Goal: Obtain resource: Download file/media

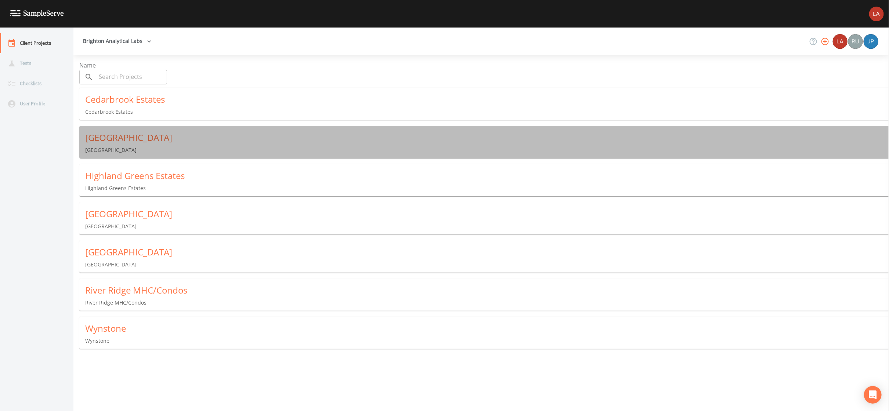
click at [119, 134] on div "Clarkston Lakes" at bounding box center [487, 138] width 804 height 12
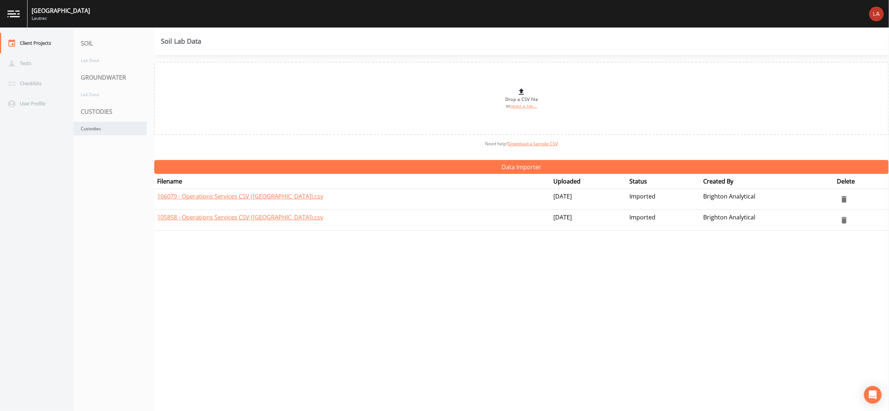
click at [104, 128] on div "Custodies" at bounding box center [109, 129] width 73 height 14
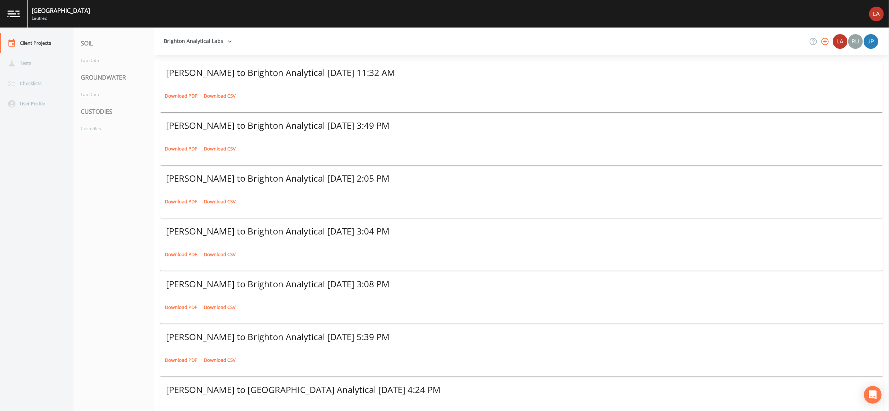
click at [175, 90] on link "Download PDF" at bounding box center [181, 95] width 36 height 11
click at [24, 44] on div "Client Projects" at bounding box center [33, 43] width 66 height 20
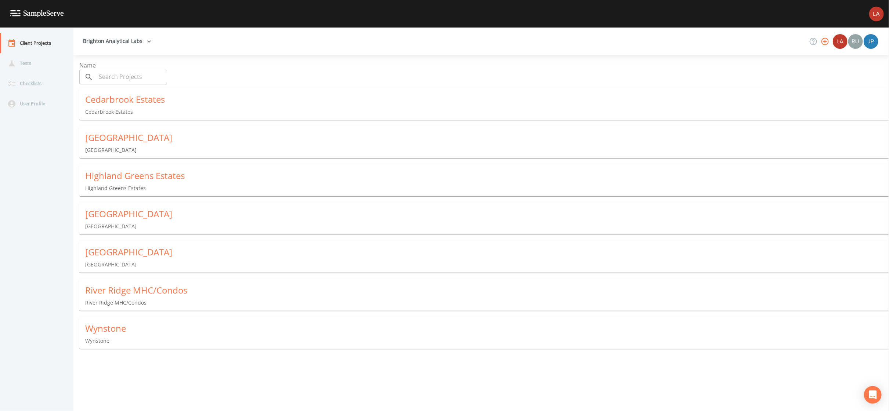
click at [110, 223] on p "[GEOGRAPHIC_DATA]" at bounding box center [487, 226] width 804 height 7
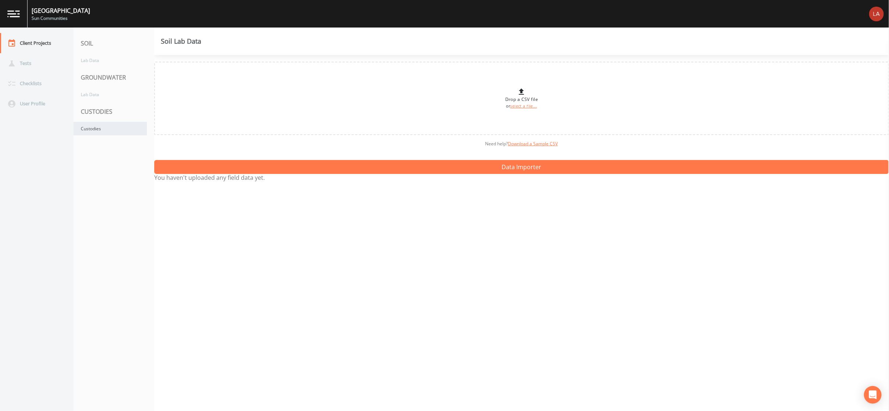
click at [85, 134] on div "Custodies" at bounding box center [109, 129] width 73 height 14
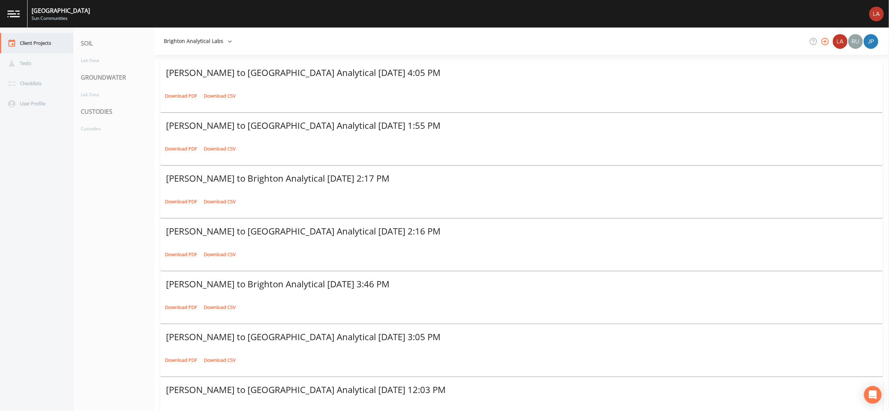
click at [38, 48] on div "Client Projects" at bounding box center [33, 43] width 66 height 20
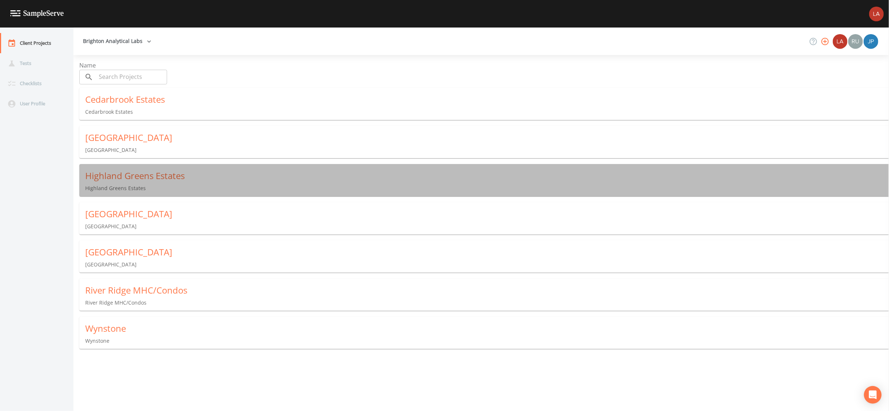
click at [115, 176] on div "Highland Greens Estates" at bounding box center [487, 176] width 804 height 12
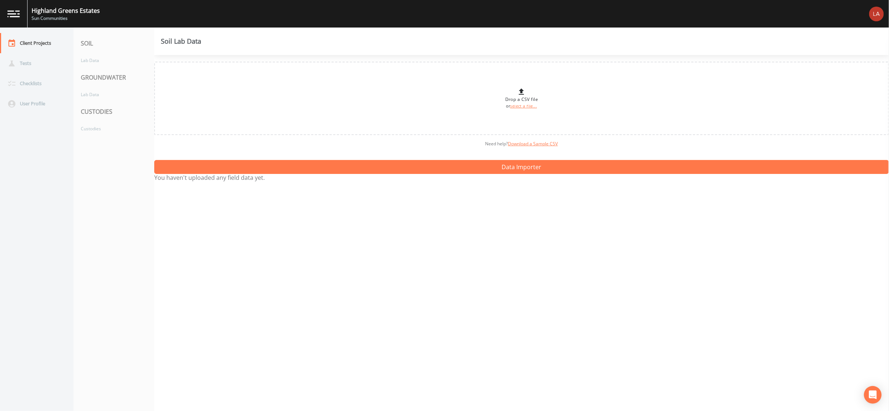
click at [98, 121] on div "CUSTODIES" at bounding box center [113, 111] width 81 height 21
click at [102, 127] on div "Custodies" at bounding box center [109, 129] width 73 height 14
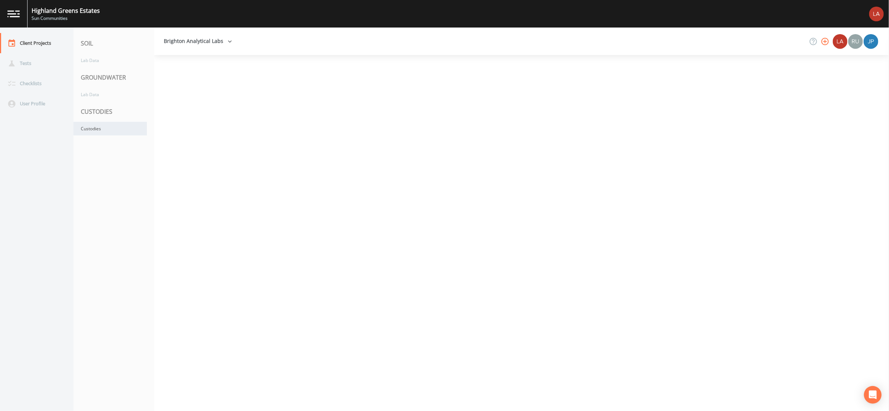
click at [110, 133] on div "Custodies" at bounding box center [109, 129] width 73 height 14
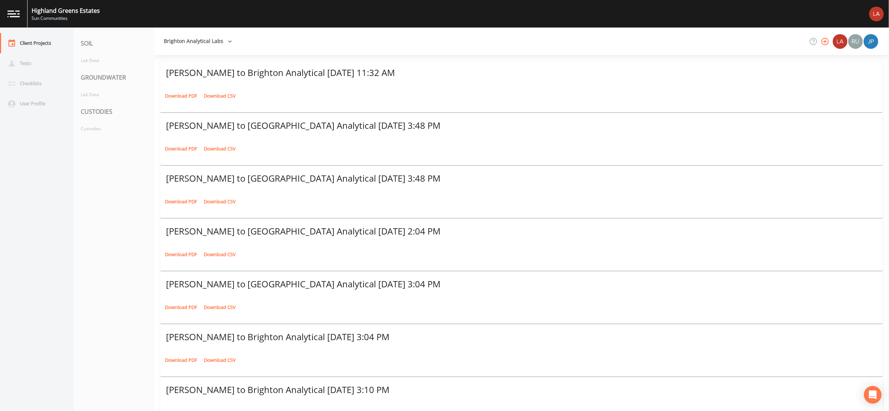
click at [177, 93] on link "Download PDF" at bounding box center [181, 95] width 36 height 11
click at [31, 45] on div "Client Projects" at bounding box center [33, 43] width 66 height 20
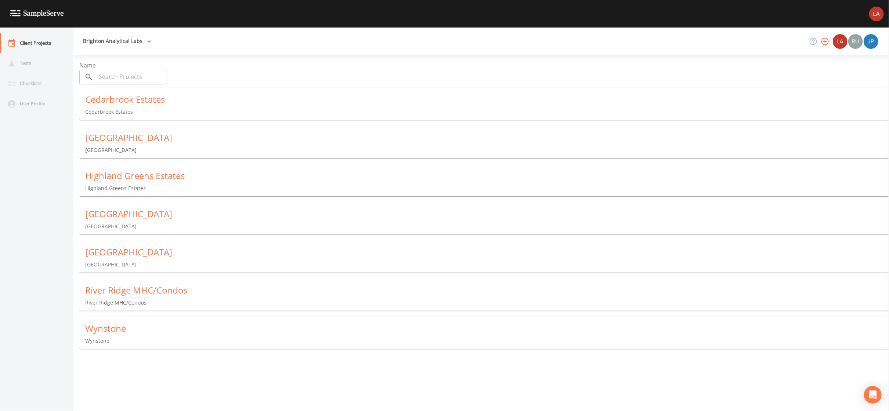
click at [94, 209] on div "[GEOGRAPHIC_DATA]" at bounding box center [487, 214] width 804 height 12
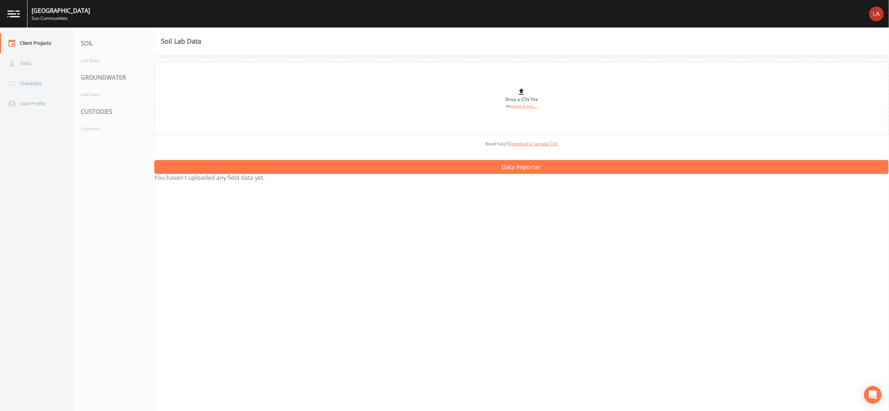
click at [108, 118] on div "CUSTODIES" at bounding box center [113, 111] width 81 height 21
click at [110, 126] on div "Custodies" at bounding box center [109, 129] width 73 height 14
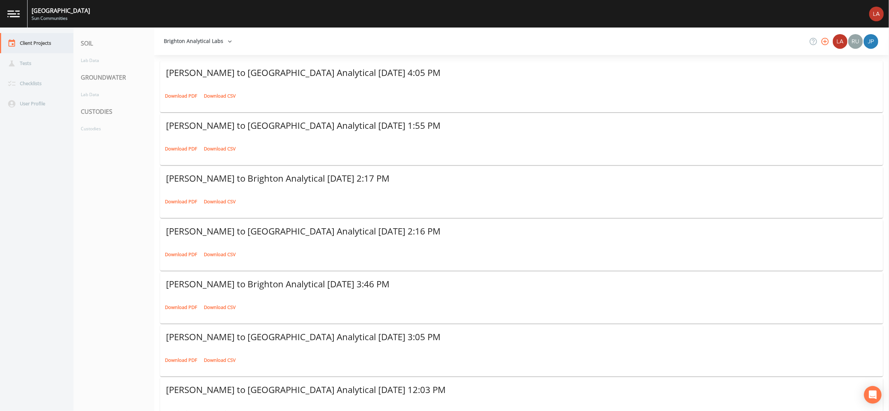
click at [54, 44] on div "Client Projects" at bounding box center [33, 43] width 66 height 20
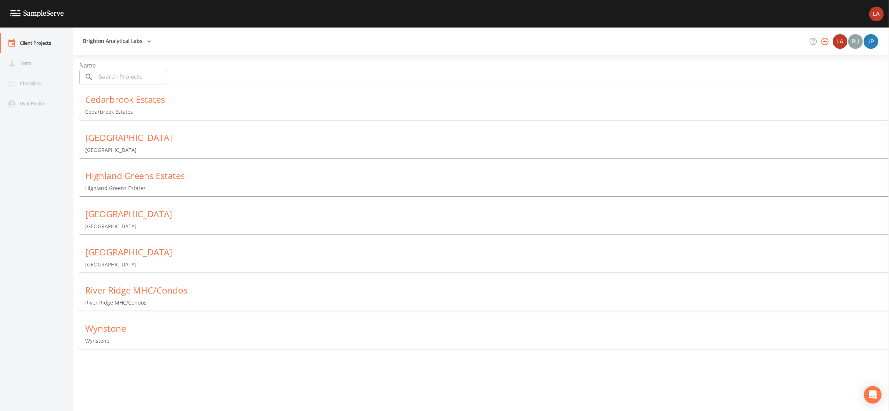
click at [123, 216] on div "Meadow Lake Estates Meadow Lake Estates" at bounding box center [487, 219] width 816 height 34
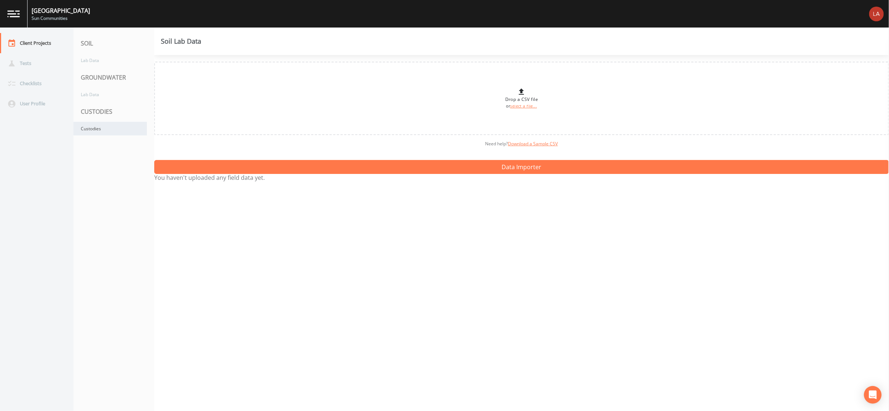
click at [104, 127] on div "Custodies" at bounding box center [109, 129] width 73 height 14
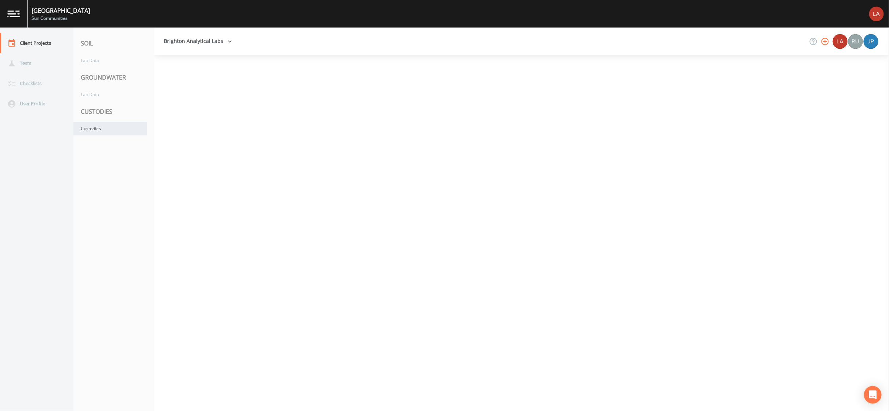
click at [117, 123] on div "Custodies" at bounding box center [109, 129] width 73 height 14
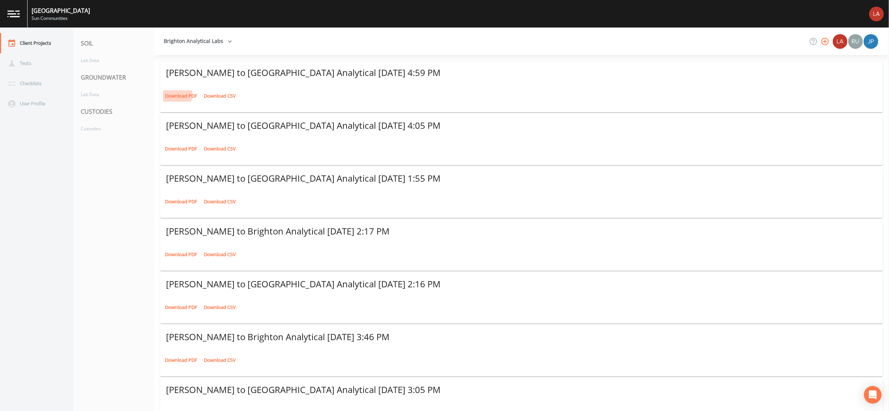
click at [171, 90] on link "Download PDF" at bounding box center [181, 95] width 36 height 11
